Goal: Task Accomplishment & Management: Manage account settings

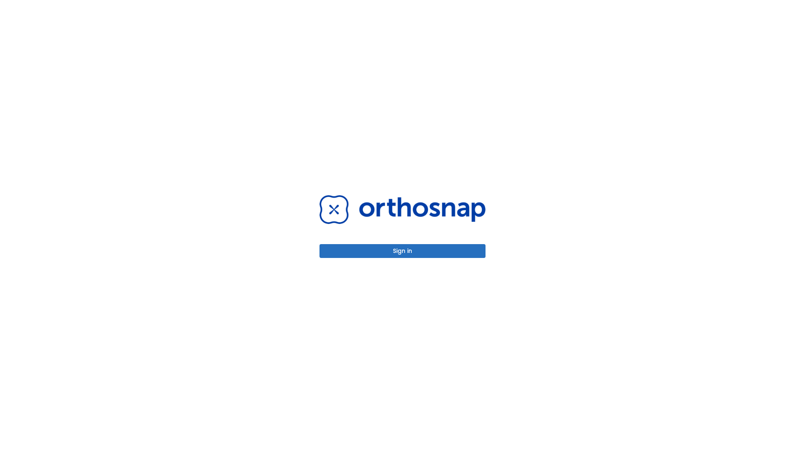
click at [403, 251] on button "Sign in" at bounding box center [403, 251] width 166 height 14
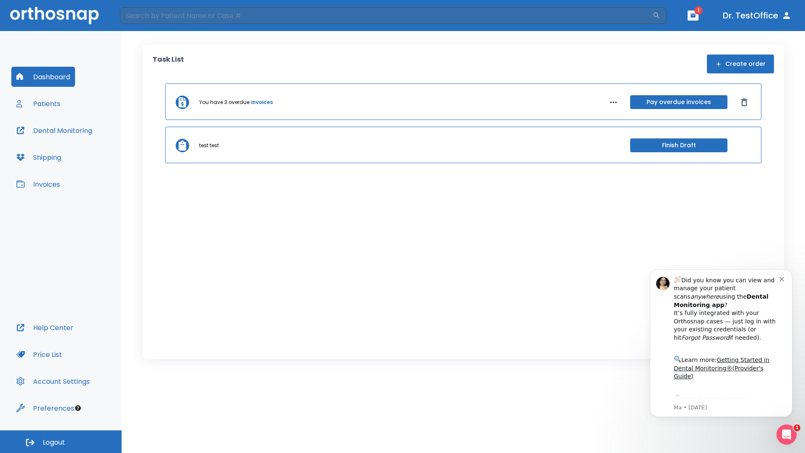
click at [61, 442] on span "Logout" at bounding box center [54, 442] width 22 height 9
